Goal: Use online tool/utility: Utilize a website feature to perform a specific function

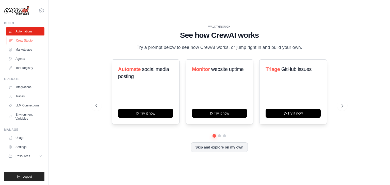
click at [23, 41] on link "Crew Studio" at bounding box center [26, 41] width 38 height 8
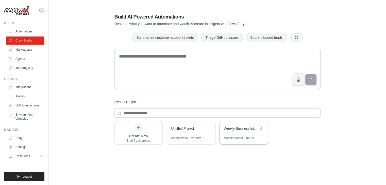
click at [234, 137] on div "Modified about 5 hours" at bounding box center [239, 138] width 30 height 4
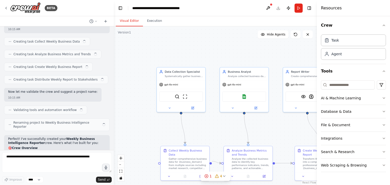
scroll to position [242, 0]
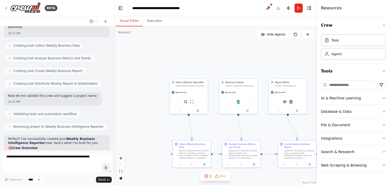
click at [273, 134] on div ".deletable-edge-delete-btn { width: 20px; height: 20px; border: 0px solid #ffff…" at bounding box center [215, 105] width 203 height 159
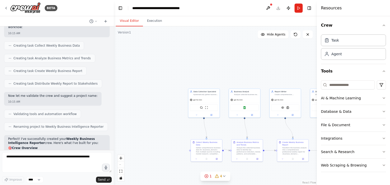
click at [273, 134] on div ".deletable-edge-delete-btn { width: 20px; height: 20px; border: 0px solid #ffff…" at bounding box center [215, 105] width 203 height 159
click at [385, 27] on button "Crew" at bounding box center [353, 25] width 65 height 14
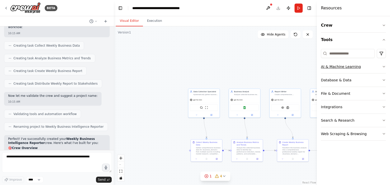
click at [380, 65] on button "AI & Machine Learning" at bounding box center [353, 66] width 65 height 13
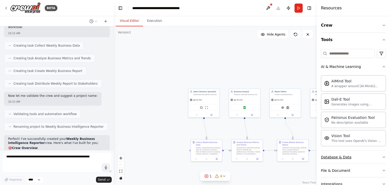
click at [342, 162] on button "Database & Data" at bounding box center [353, 157] width 65 height 13
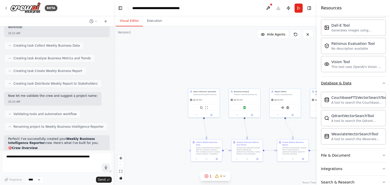
scroll to position [99, 0]
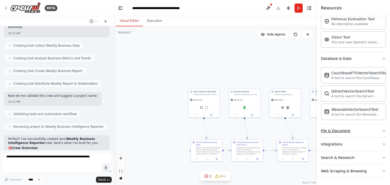
click at [335, 134] on button "File & Document" at bounding box center [353, 130] width 65 height 13
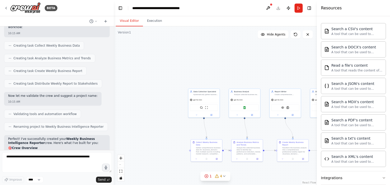
scroll to position [217, 0]
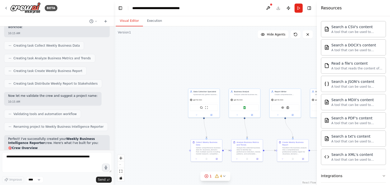
click at [297, 130] on div ".deletable-edge-delete-btn { width: 20px; height: 20px; border: 0px solid #ffff…" at bounding box center [215, 105] width 203 height 159
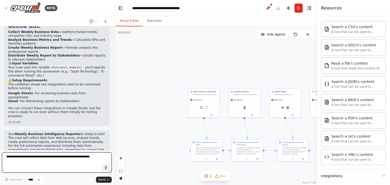
click at [17, 162] on textarea at bounding box center [57, 162] width 110 height 20
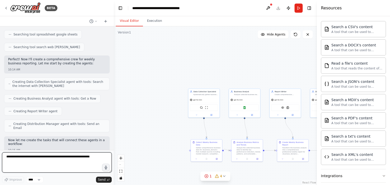
scroll to position [69, 0]
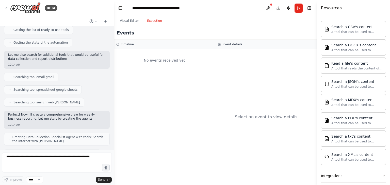
click at [150, 20] on button "Execution" at bounding box center [154, 21] width 23 height 11
drag, startPoint x: 41, startPoint y: 6, endPoint x: 8, endPoint y: 7, distance: 32.5
click at [8, 7] on div "BETA" at bounding box center [30, 7] width 53 height 11
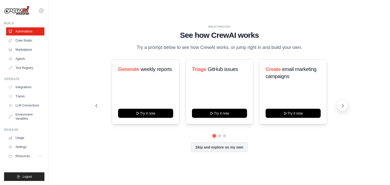
click at [342, 109] on button at bounding box center [342, 106] width 10 height 10
